Goal: Task Accomplishment & Management: Complete application form

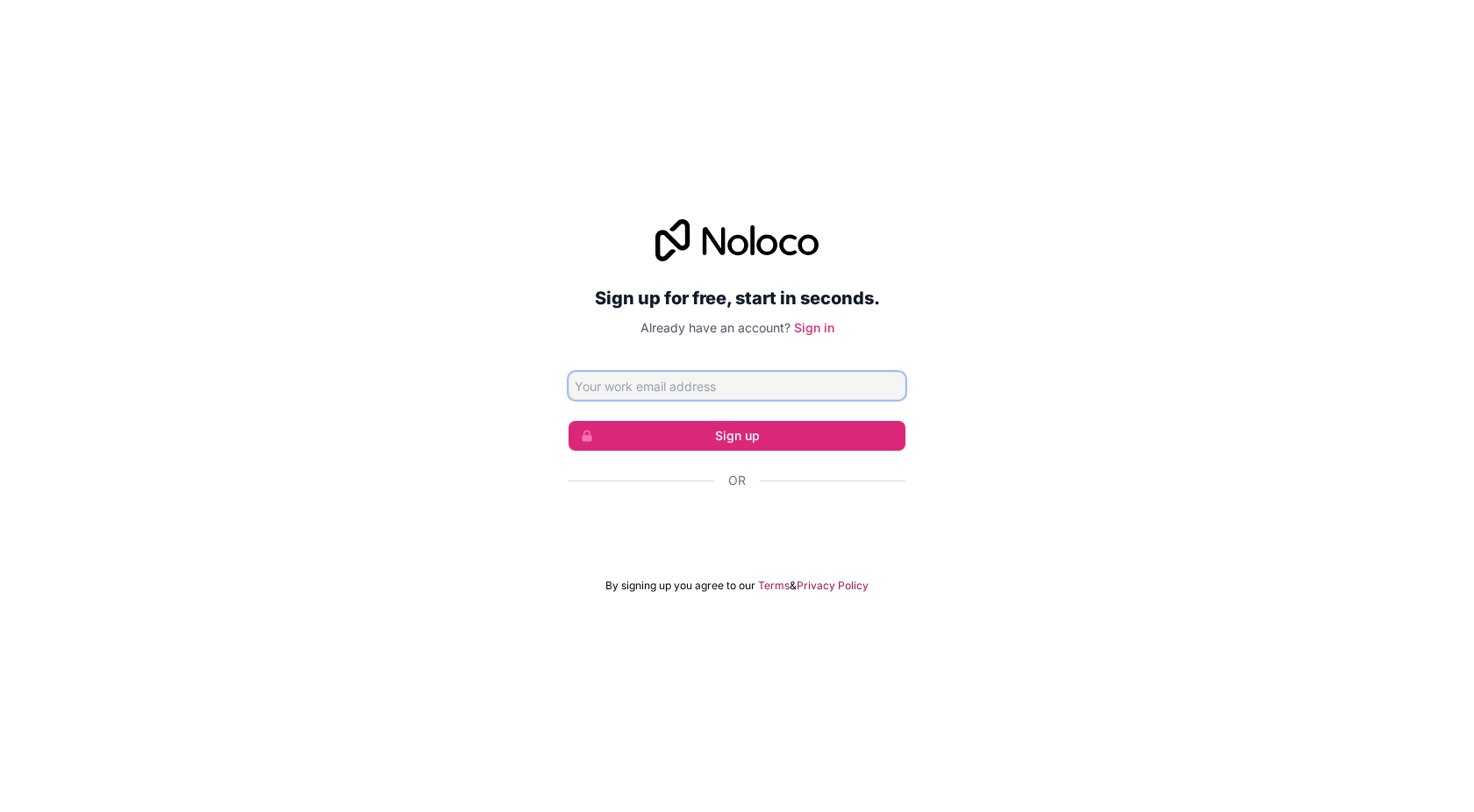
click at [606, 383] on input "Email address" at bounding box center [737, 386] width 337 height 28
type input "[EMAIL_ADDRESS][DOMAIN_NAME]"
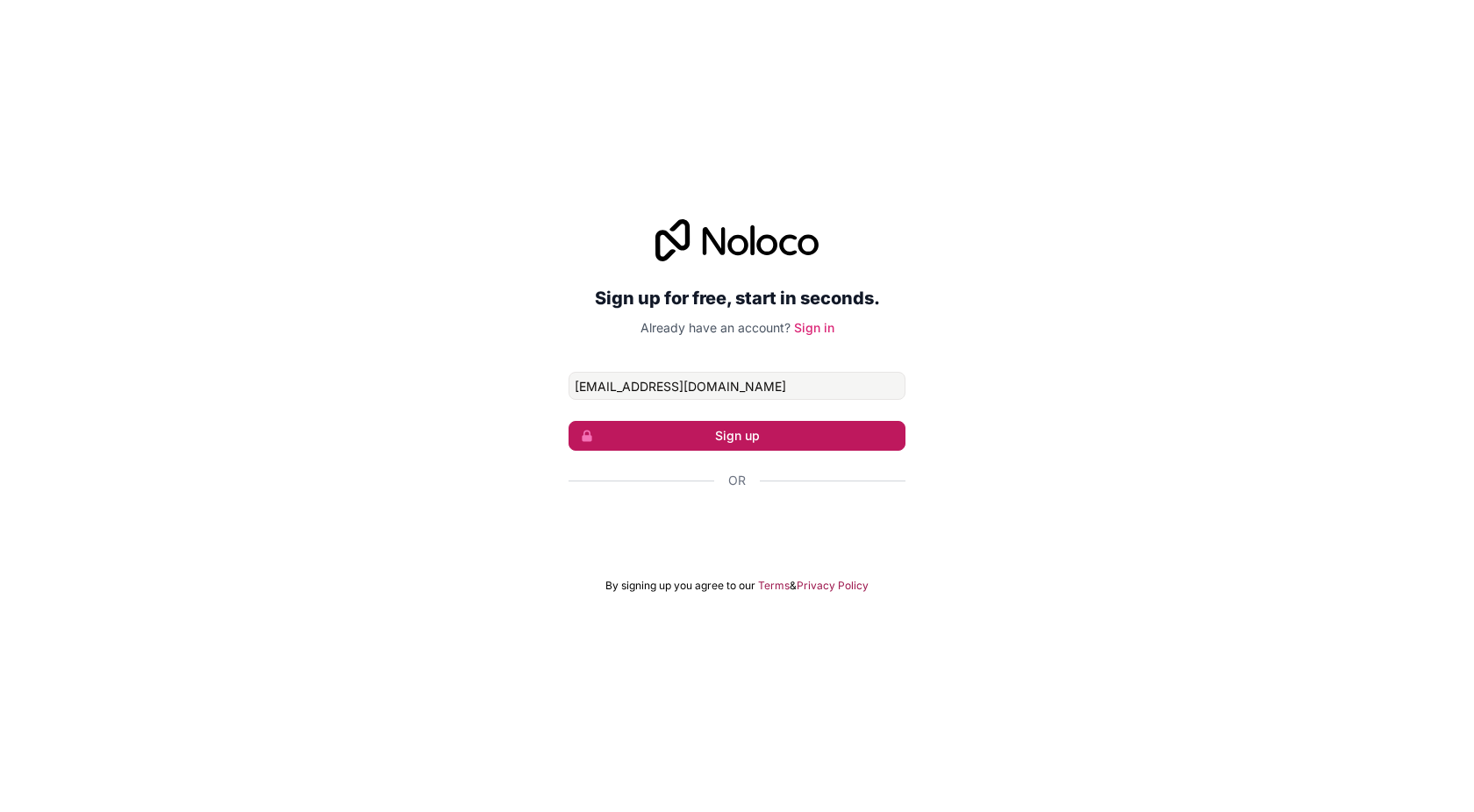
click at [742, 436] on button "Sign up" at bounding box center [737, 436] width 337 height 30
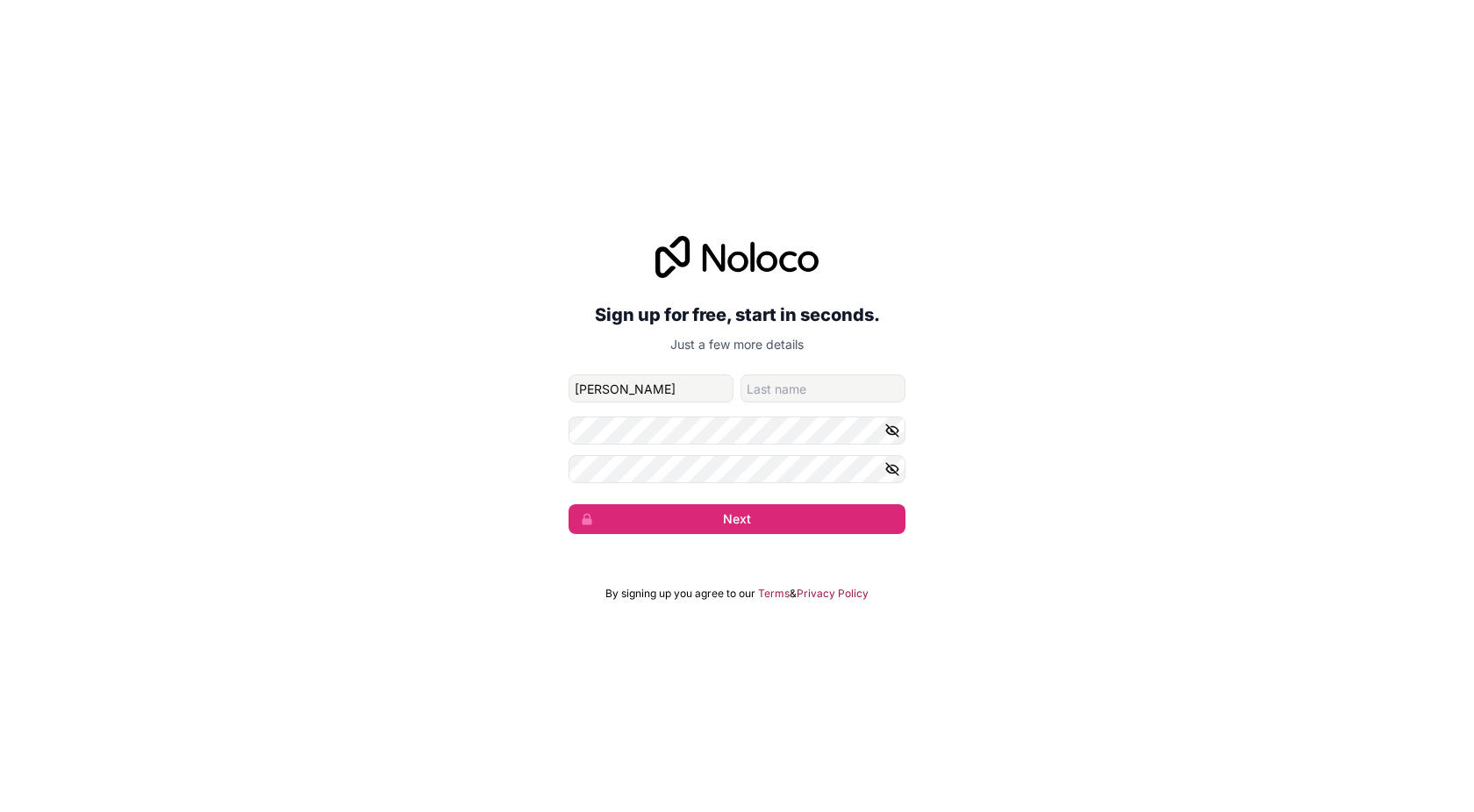
type input "[PERSON_NAME]"
type input "Musendo"
click at [738, 521] on button "Next" at bounding box center [737, 520] width 337 height 30
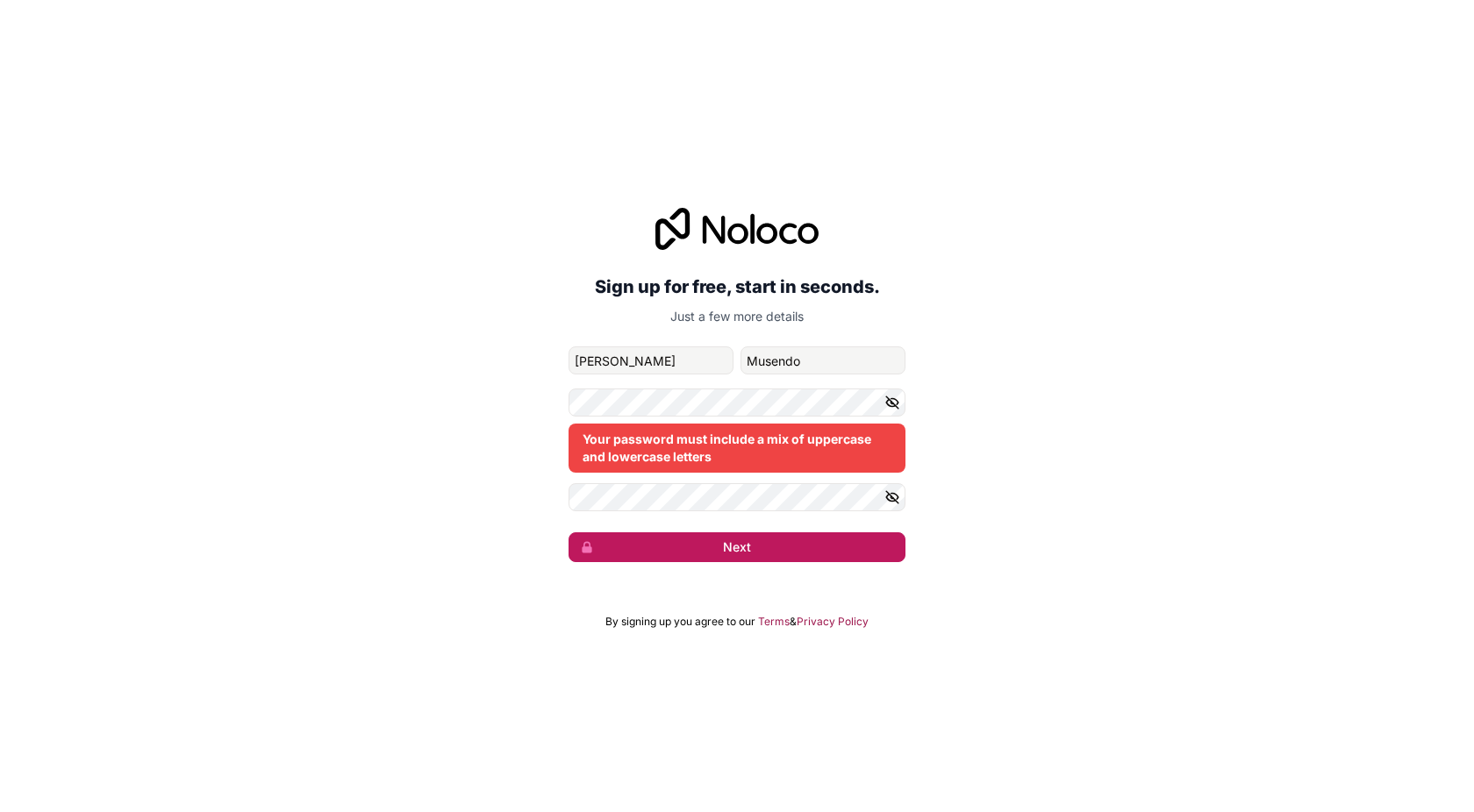
click at [744, 549] on button "Next" at bounding box center [737, 548] width 337 height 30
click at [742, 551] on button "Next" at bounding box center [737, 548] width 337 height 30
click at [558, 401] on div "Sign up for free, start in seconds. Just a few more details [EMAIL_ADDRESS][DOM…" at bounding box center [737, 386] width 1474 height 404
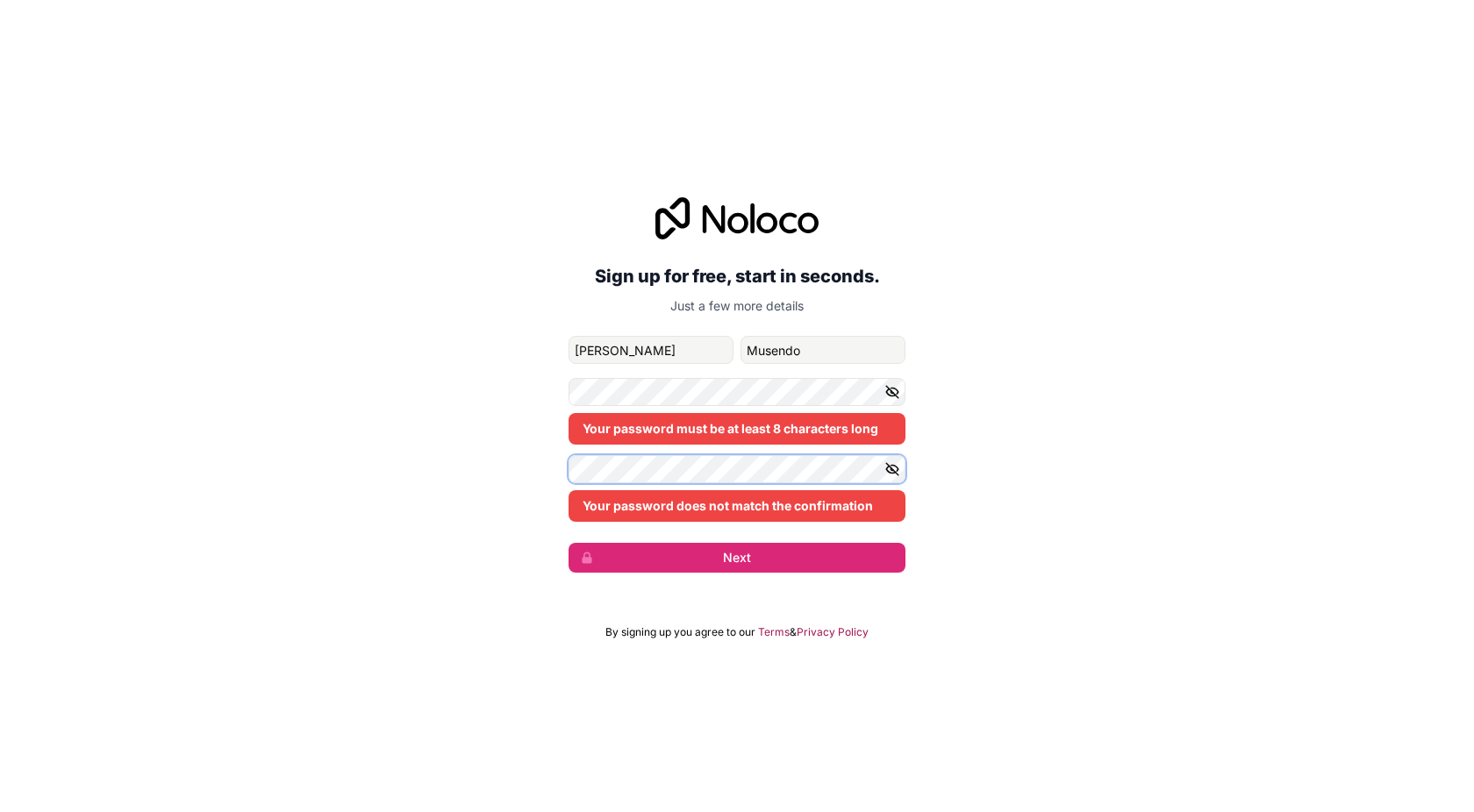
click at [534, 459] on div "Sign up for free, start in seconds. Just a few more details [EMAIL_ADDRESS][DOM…" at bounding box center [737, 385] width 1474 height 424
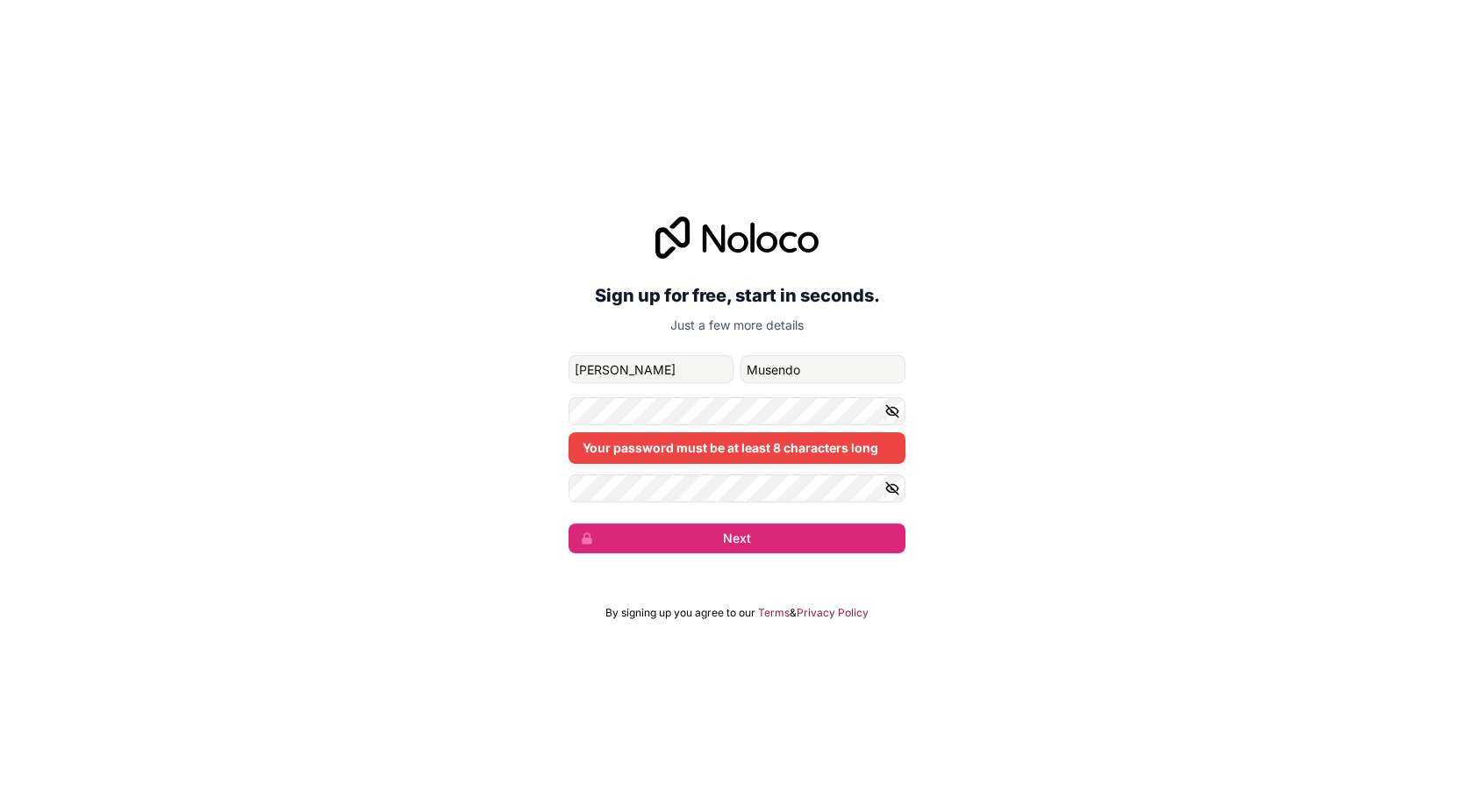
click at [575, 659] on div "Sign up for free, start in seconds. Just a few more details [EMAIL_ADDRESS][DOM…" at bounding box center [737, 406] width 1474 height 812
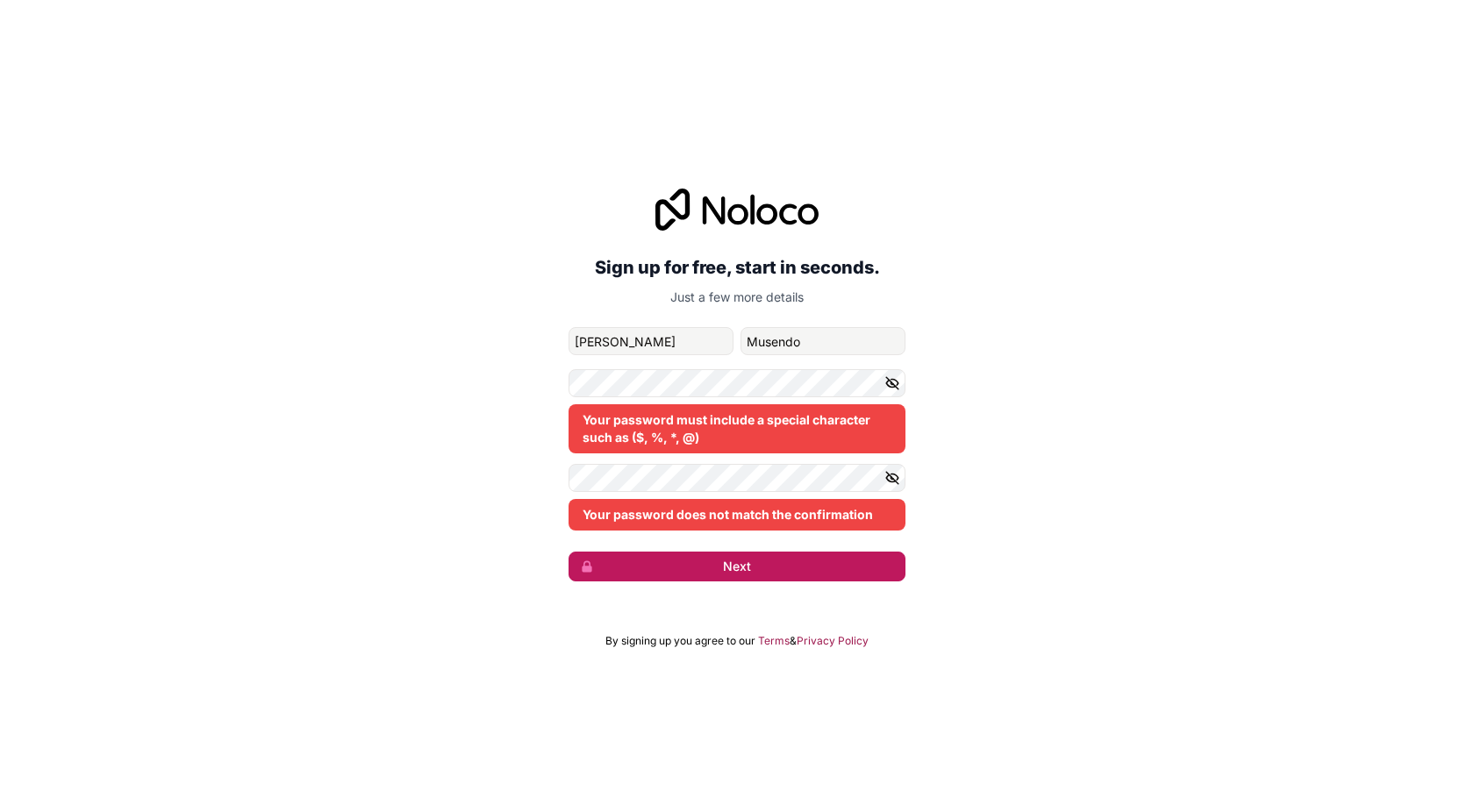
click at [721, 567] on button "Next" at bounding box center [737, 567] width 337 height 30
click at [746, 568] on button "Next" at bounding box center [737, 567] width 337 height 30
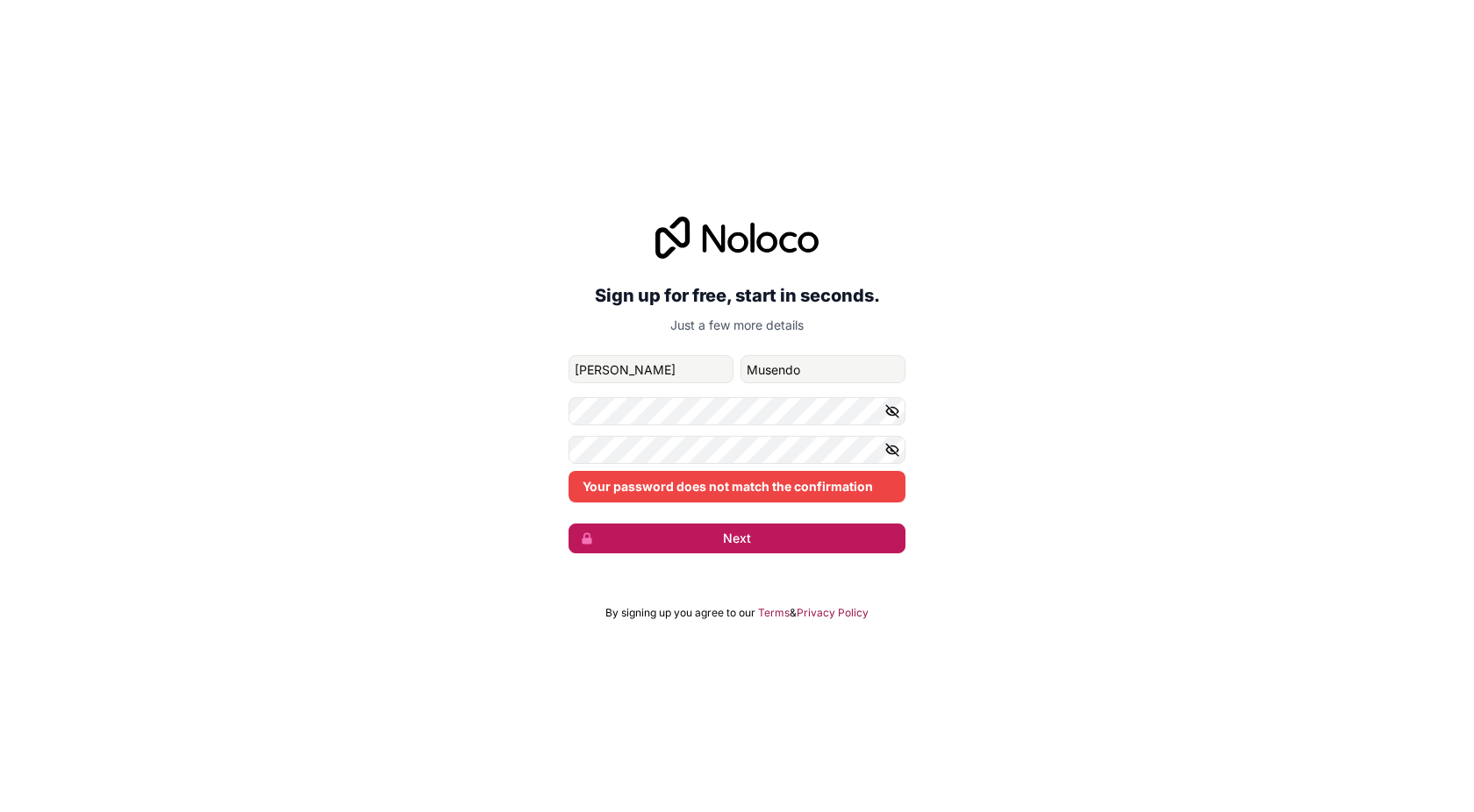
click at [739, 538] on button "Next" at bounding box center [737, 539] width 337 height 30
click at [889, 448] on icon "button" at bounding box center [893, 450] width 16 height 16
click at [889, 410] on icon "button" at bounding box center [893, 411] width 16 height 16
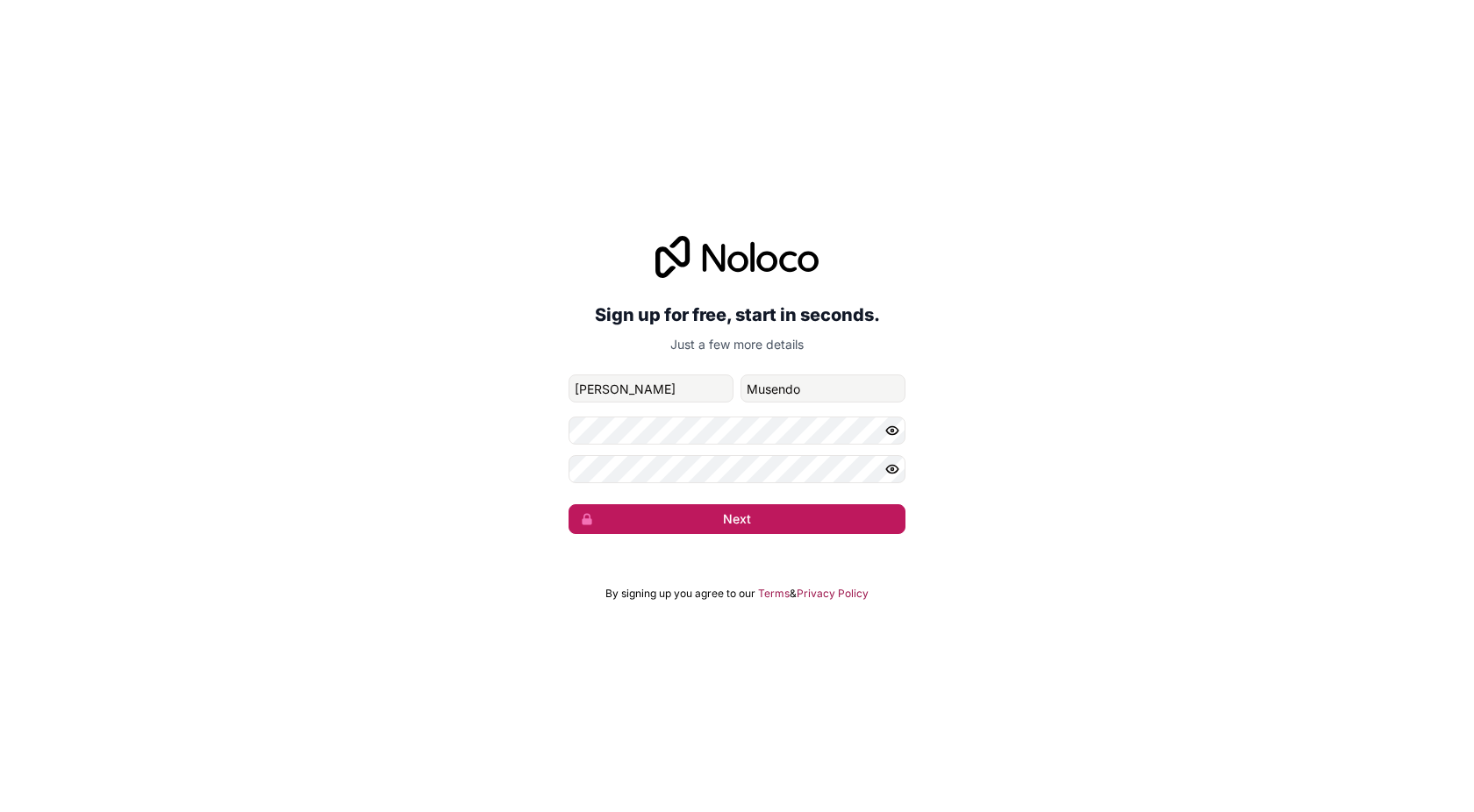
click at [716, 521] on button "Next" at bounding box center [737, 520] width 337 height 30
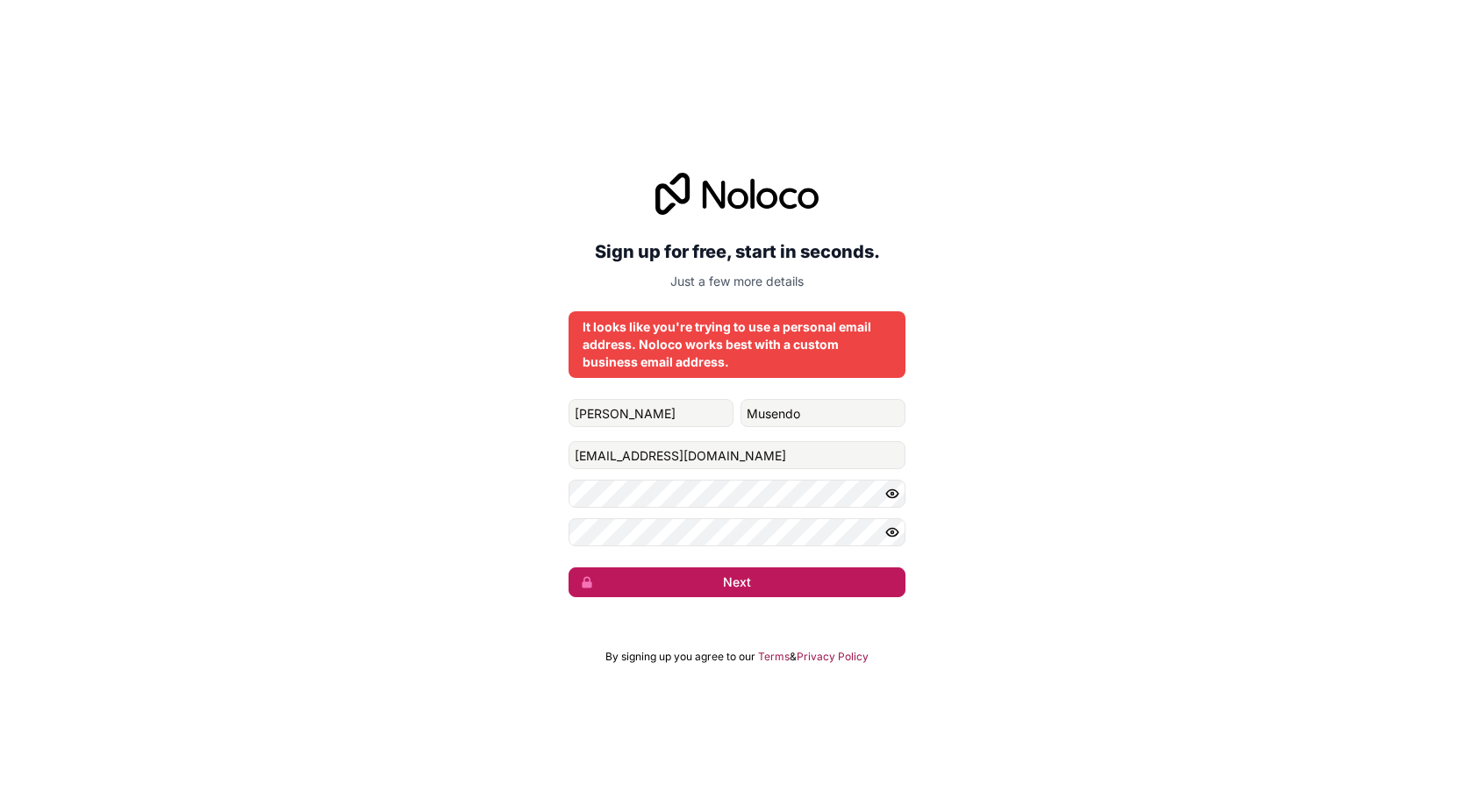
click at [753, 587] on button "Next" at bounding box center [737, 582] width 337 height 30
click at [752, 586] on button "Next" at bounding box center [737, 582] width 337 height 30
click at [733, 575] on button "Next" at bounding box center [737, 582] width 337 height 30
click at [743, 580] on button "Next" at bounding box center [737, 582] width 337 height 30
